Goal: Task Accomplishment & Management: Complete application form

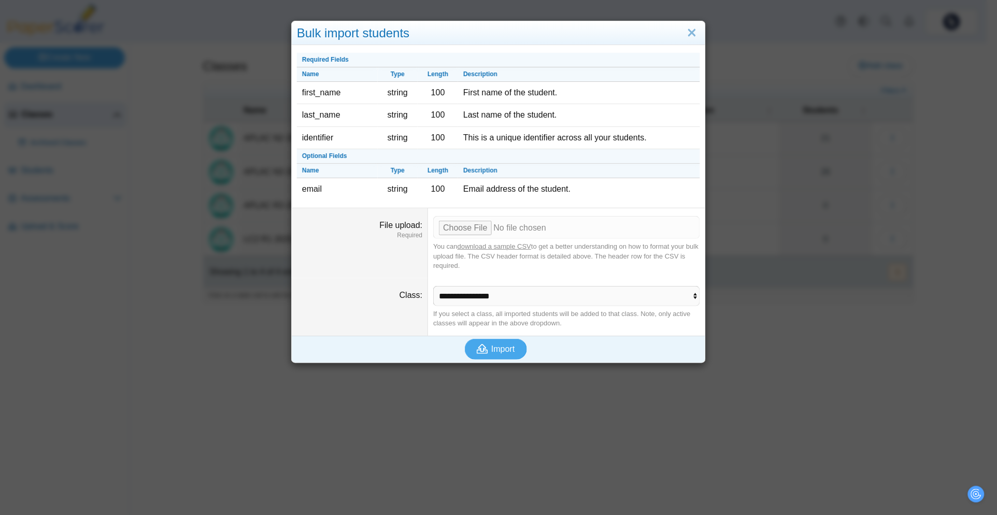
click at [454, 219] on input "File upload" at bounding box center [566, 227] width 267 height 23
type input "**********"
click at [491, 345] on span "Import" at bounding box center [502, 349] width 23 height 9
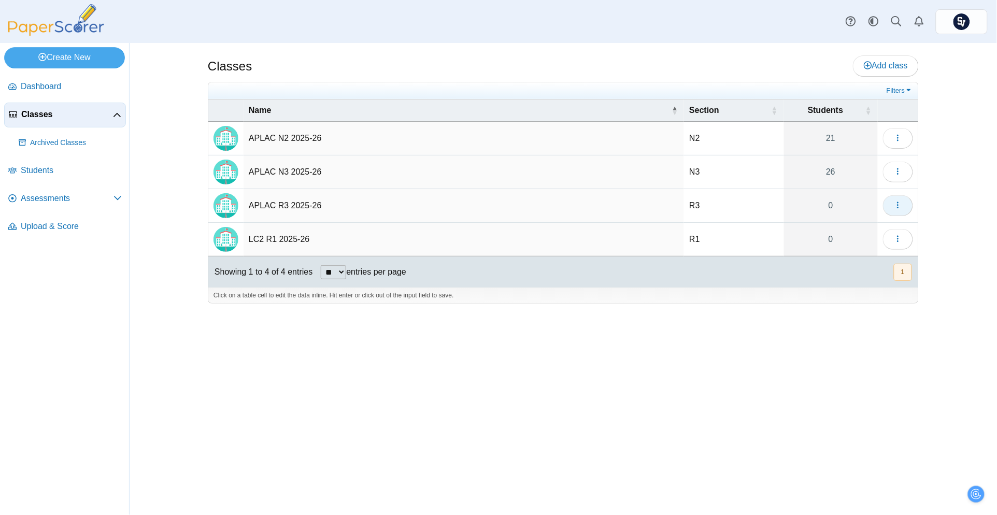
click at [901, 203] on icon "button" at bounding box center [898, 205] width 8 height 8
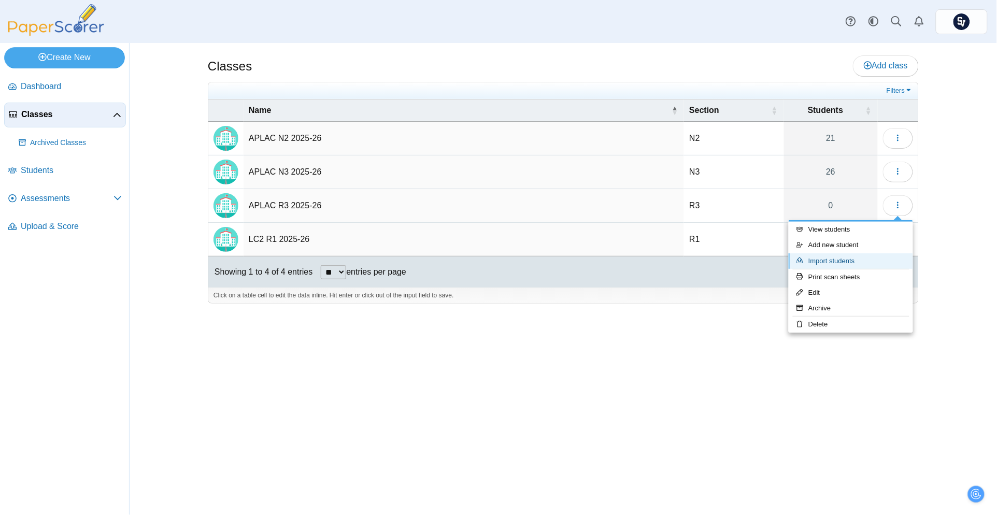
click at [831, 263] on link "Import students" at bounding box center [850, 261] width 124 height 16
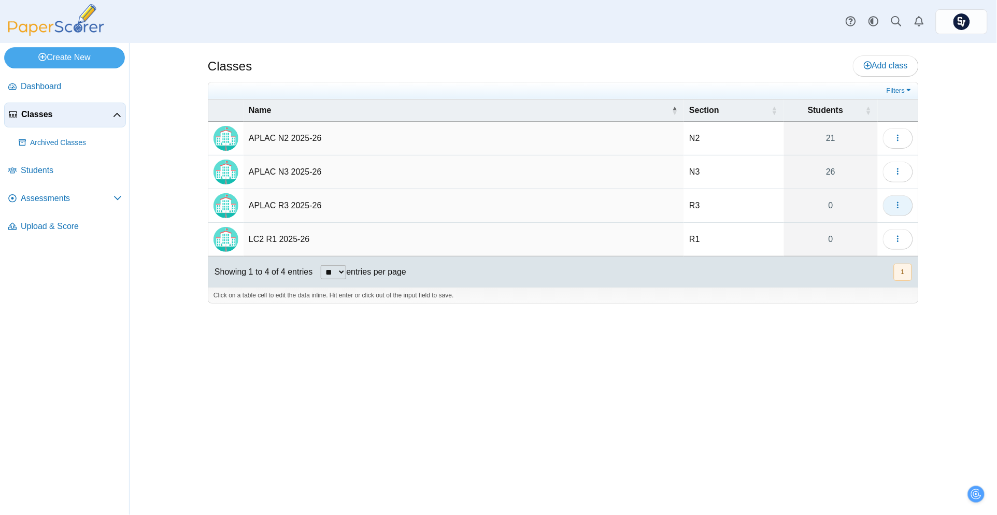
click at [898, 205] on use "button" at bounding box center [898, 205] width 2 height 7
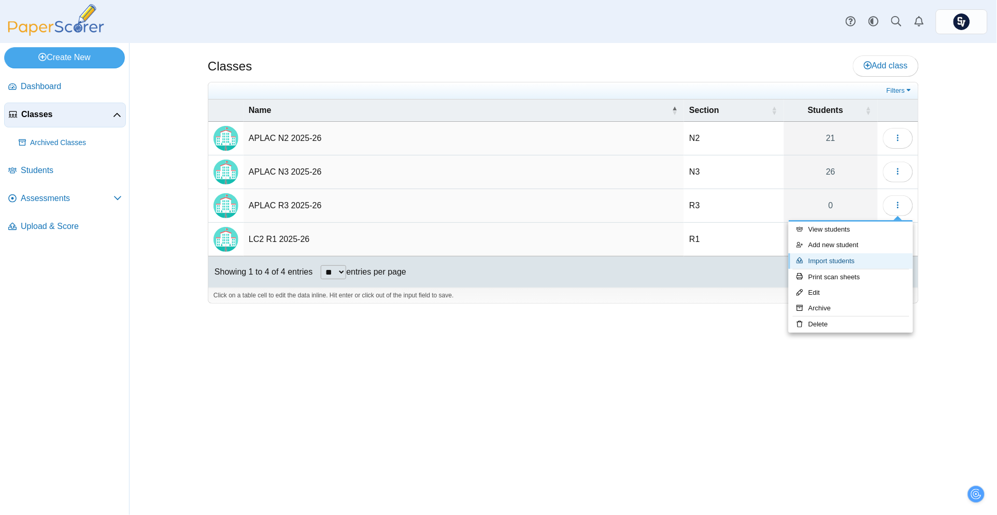
click at [847, 264] on link "Import students" at bounding box center [850, 261] width 124 height 16
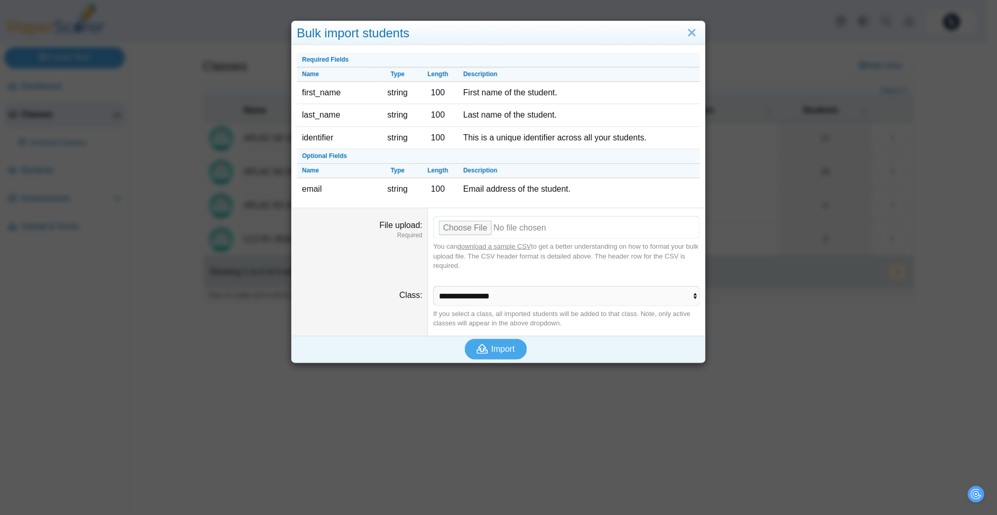
click at [463, 226] on input "File upload" at bounding box center [566, 227] width 267 height 23
type input "**********"
click at [491, 348] on span "Import" at bounding box center [502, 349] width 23 height 9
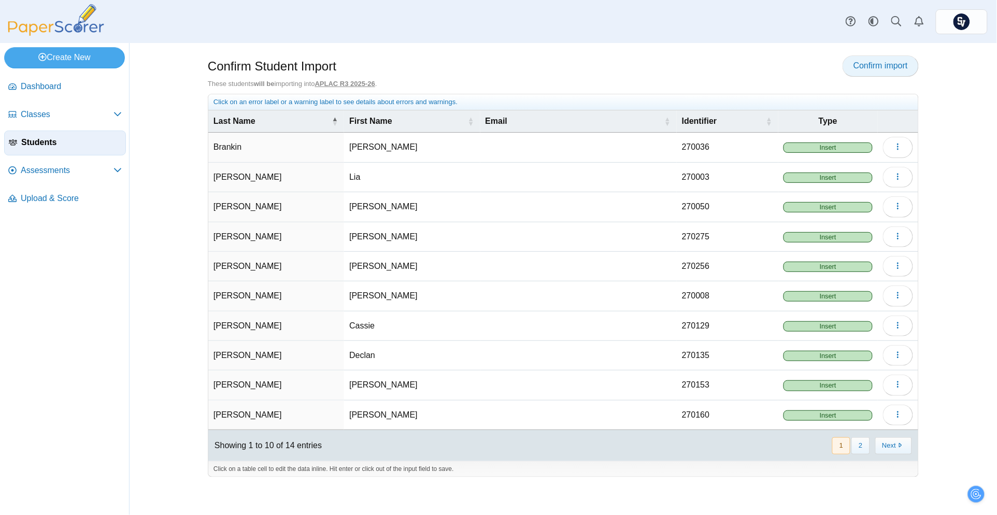
click at [890, 64] on span "Confirm import" at bounding box center [880, 65] width 54 height 9
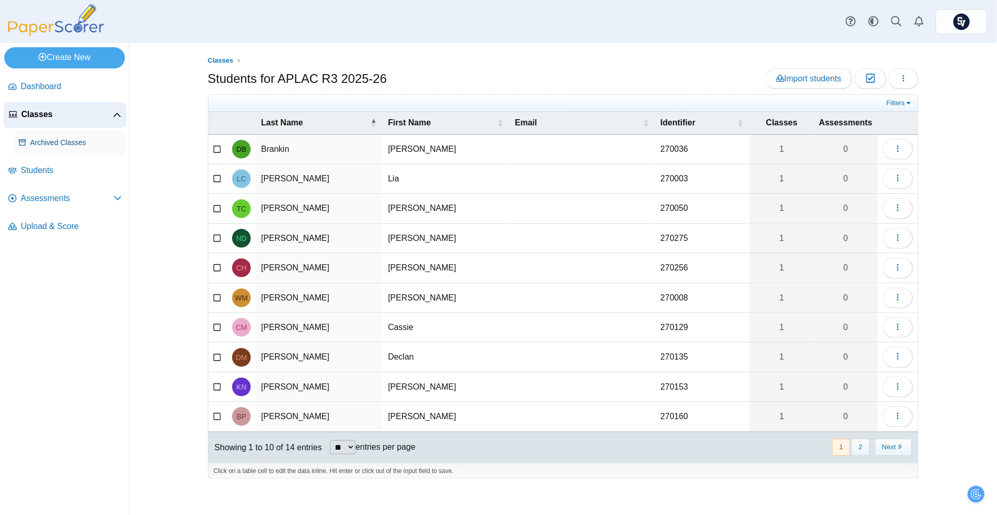
click at [73, 138] on span "Archived Classes" at bounding box center [76, 143] width 92 height 10
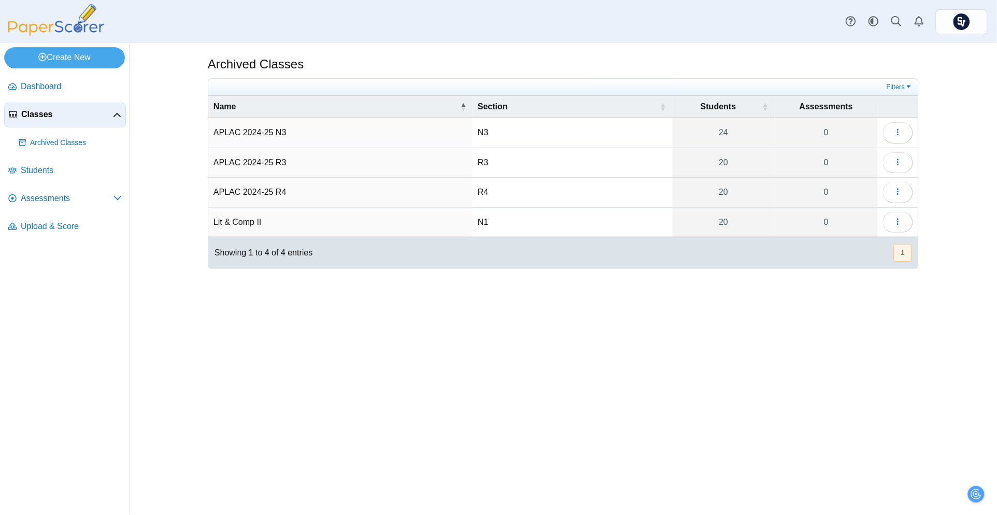
click at [73, 118] on span "Classes" at bounding box center [67, 114] width 92 height 11
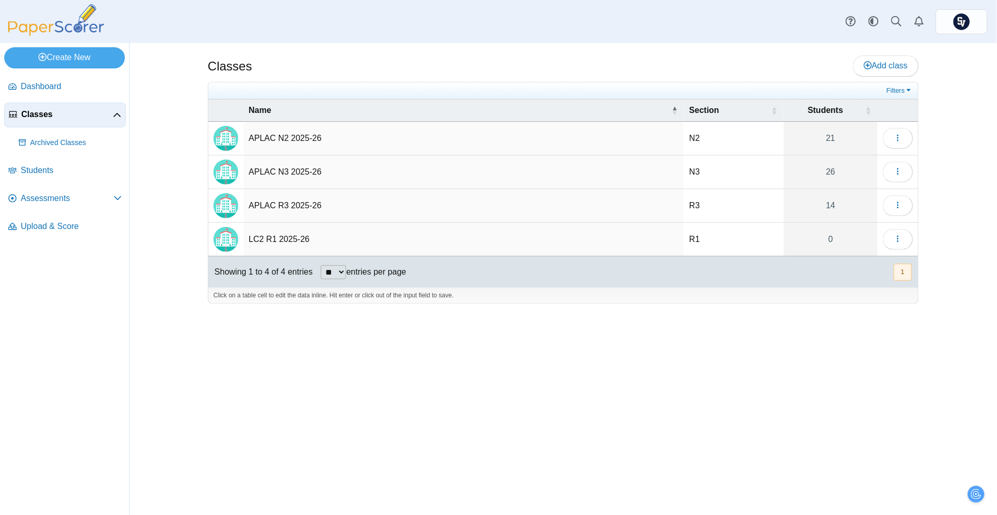
click at [296, 231] on td "LC2 R1 2025-26" at bounding box center [463, 240] width 440 height 34
click at [893, 238] on button "button" at bounding box center [898, 239] width 30 height 21
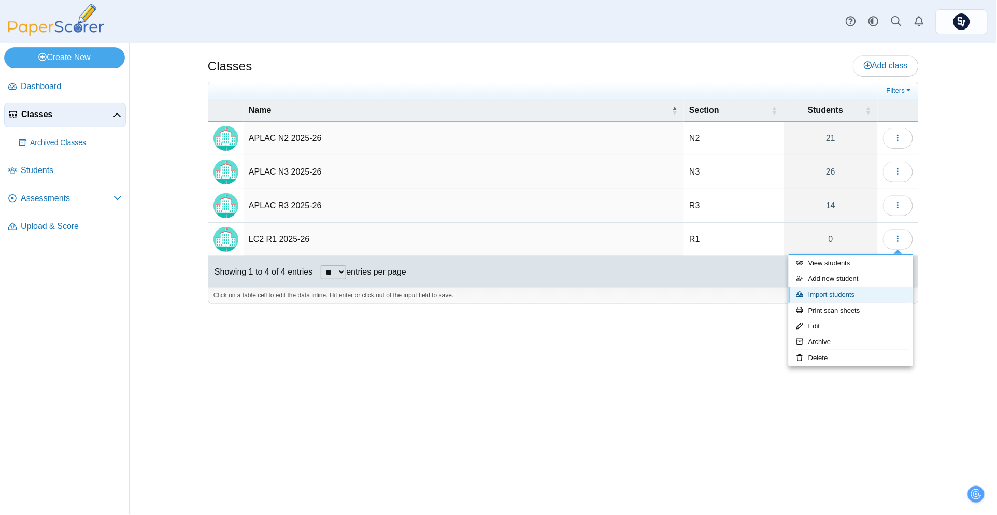
click at [853, 289] on link "Import students" at bounding box center [850, 295] width 124 height 16
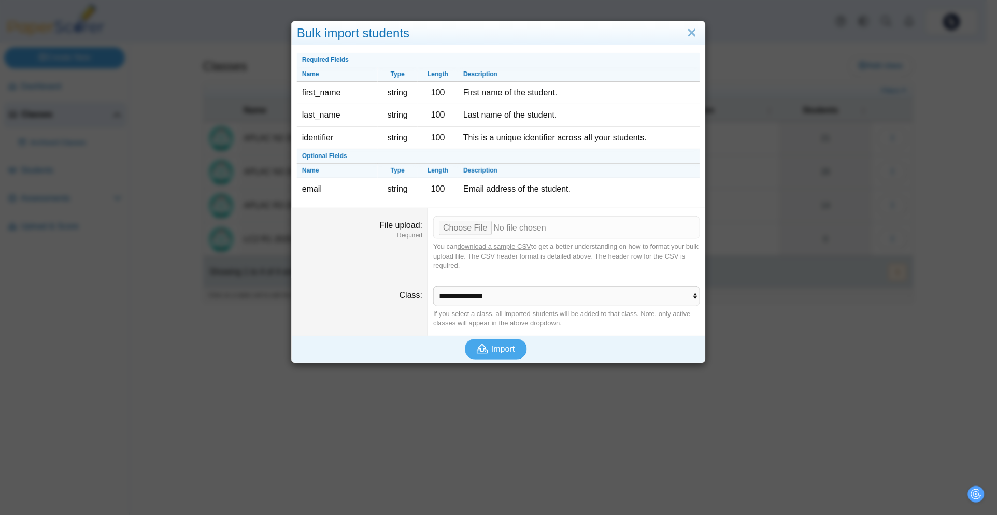
click at [468, 208] on dd "You can download a sample CSV to get a better understanding on how to format yo…" at bounding box center [566, 243] width 277 height 70
click at [468, 226] on input "File upload" at bounding box center [566, 227] width 267 height 23
type input "**********"
click at [477, 350] on icon "submit" at bounding box center [482, 349] width 11 height 10
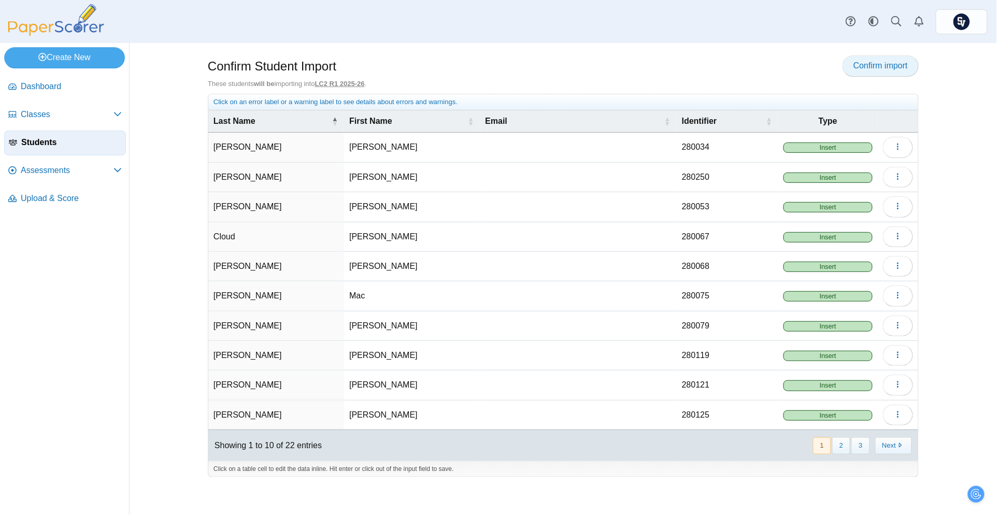
click at [857, 61] on span "Confirm import" at bounding box center [880, 65] width 54 height 9
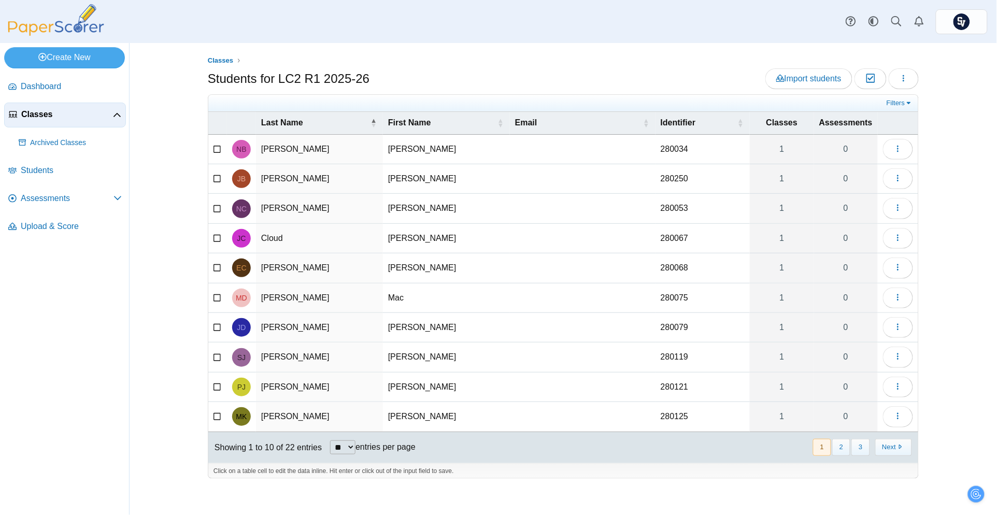
click at [35, 116] on span "Classes" at bounding box center [67, 114] width 92 height 11
